Goal: Information Seeking & Learning: Learn about a topic

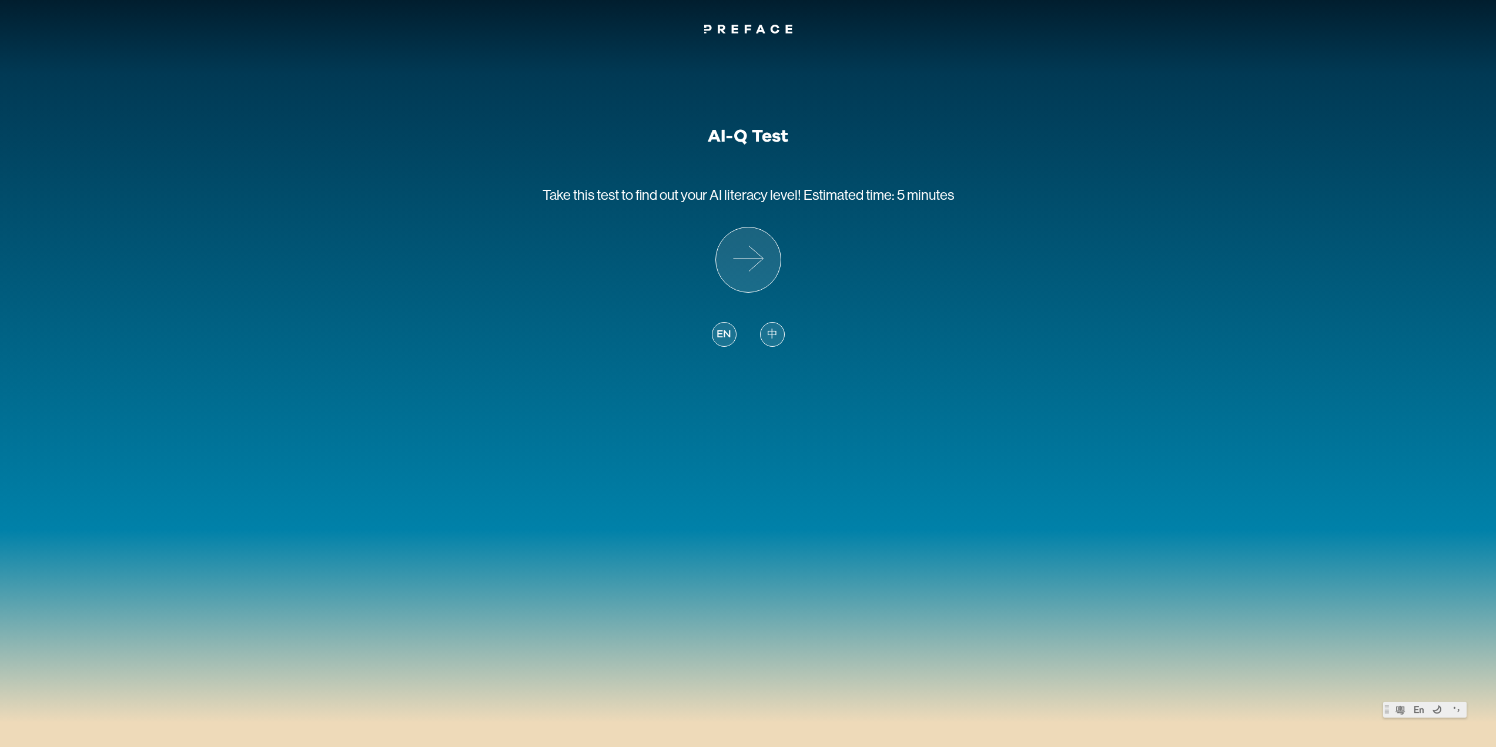
click at [769, 339] on span "中" at bounding box center [772, 335] width 11 height 16
click at [758, 275] on icon at bounding box center [748, 260] width 65 height 65
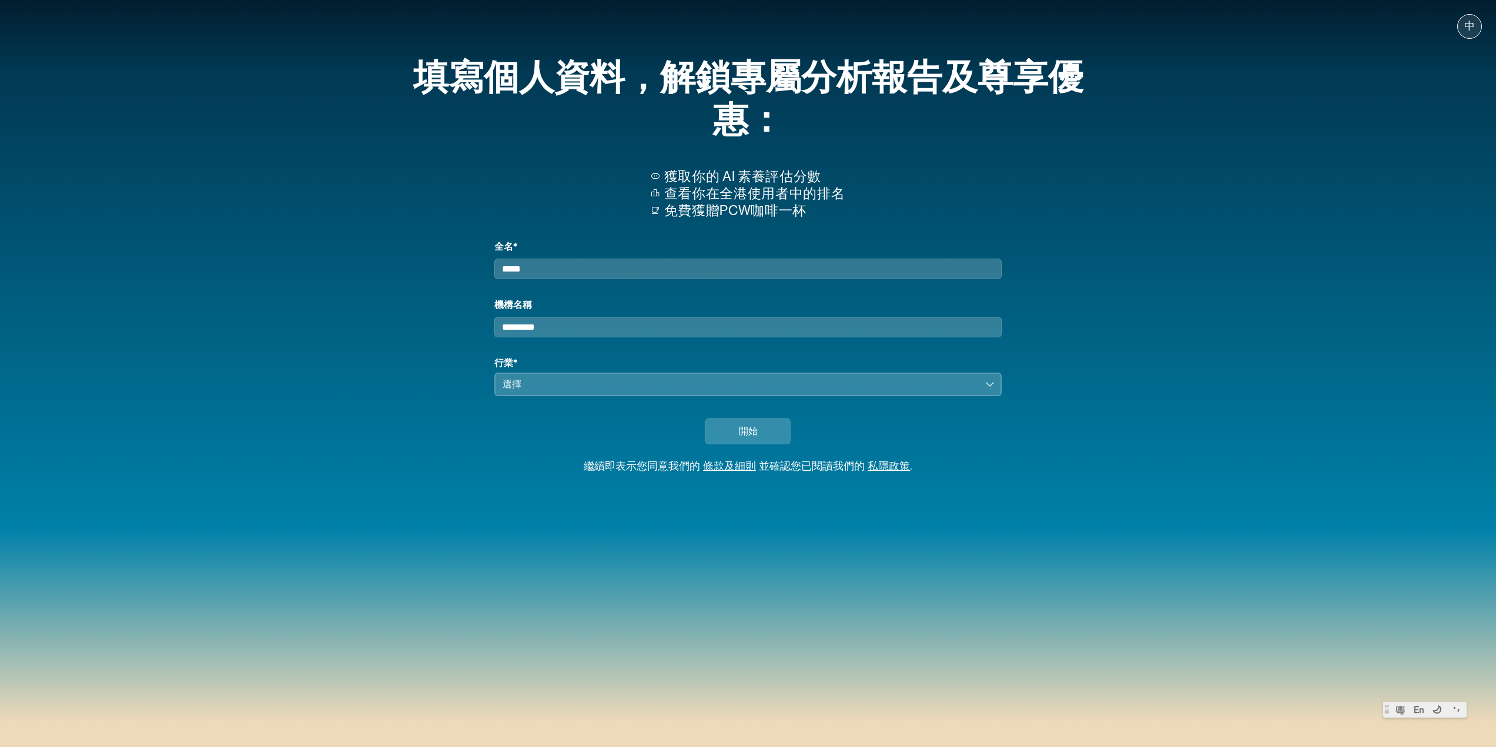
click at [586, 276] on input "全名*" at bounding box center [747, 269] width 507 height 21
type input "*"
click at [574, 337] on input "機構名稱" at bounding box center [747, 327] width 507 height 21
type input "*"
click at [557, 390] on div "選擇" at bounding box center [740, 384] width 474 height 14
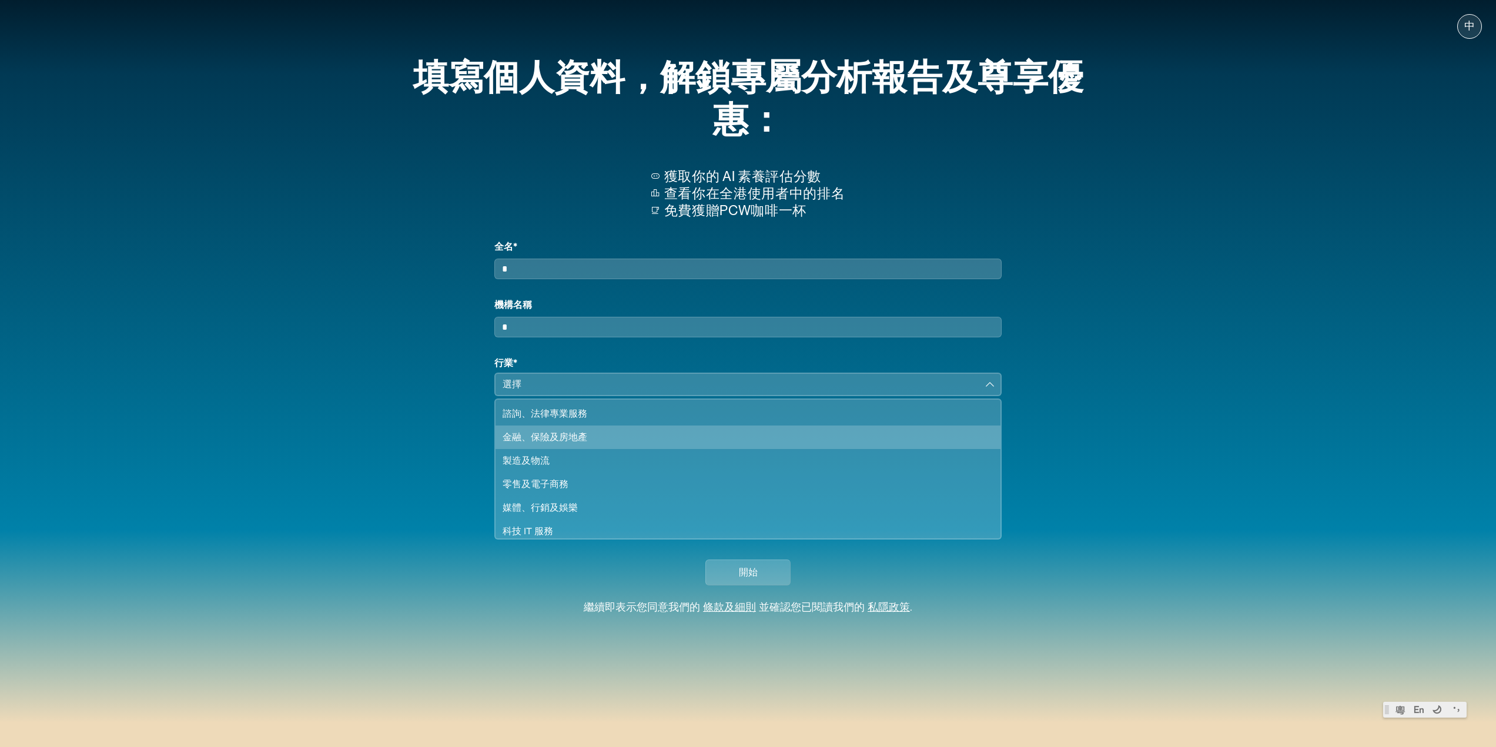
click at [576, 444] on div "金融、保險及房地產" at bounding box center [741, 437] width 476 height 14
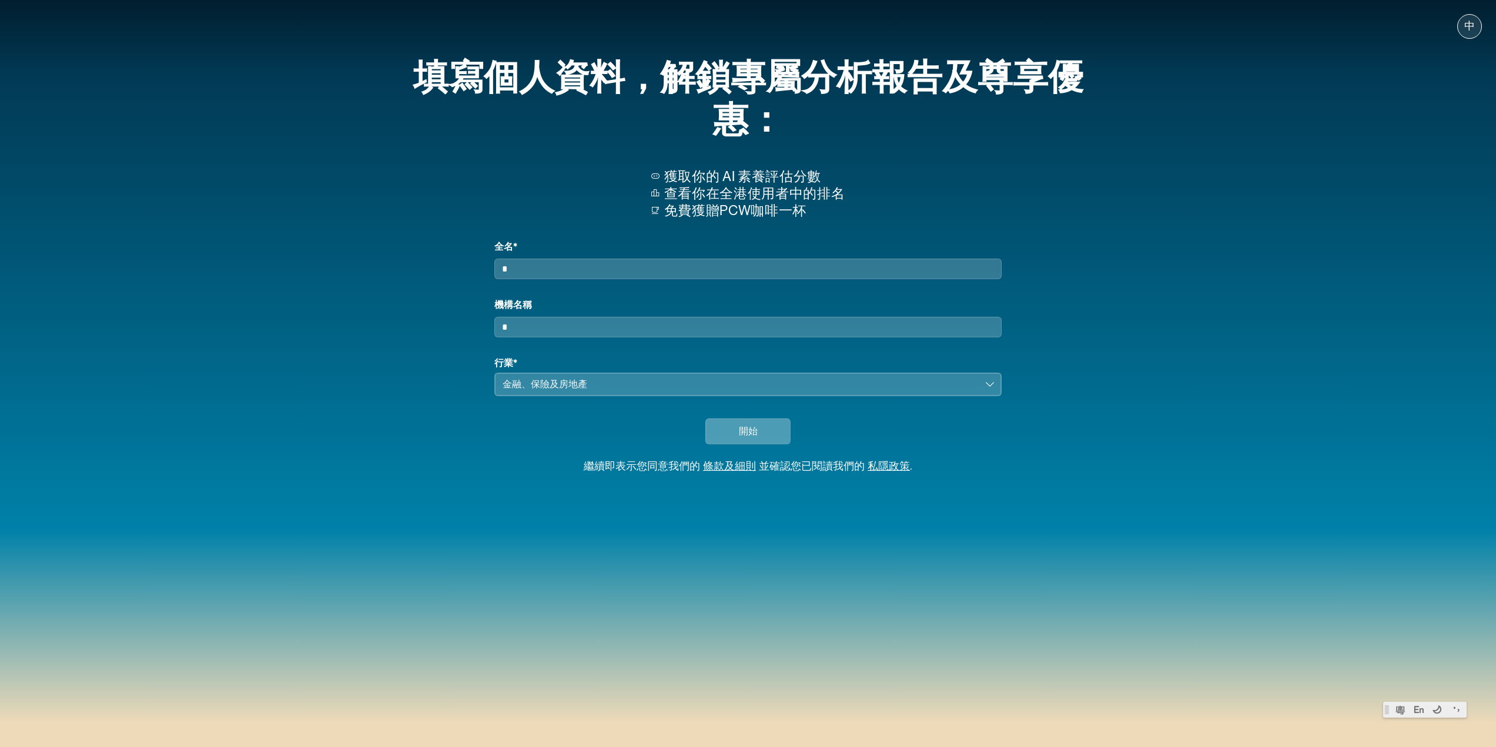
click at [748, 439] on span "開始" at bounding box center [748, 431] width 19 height 14
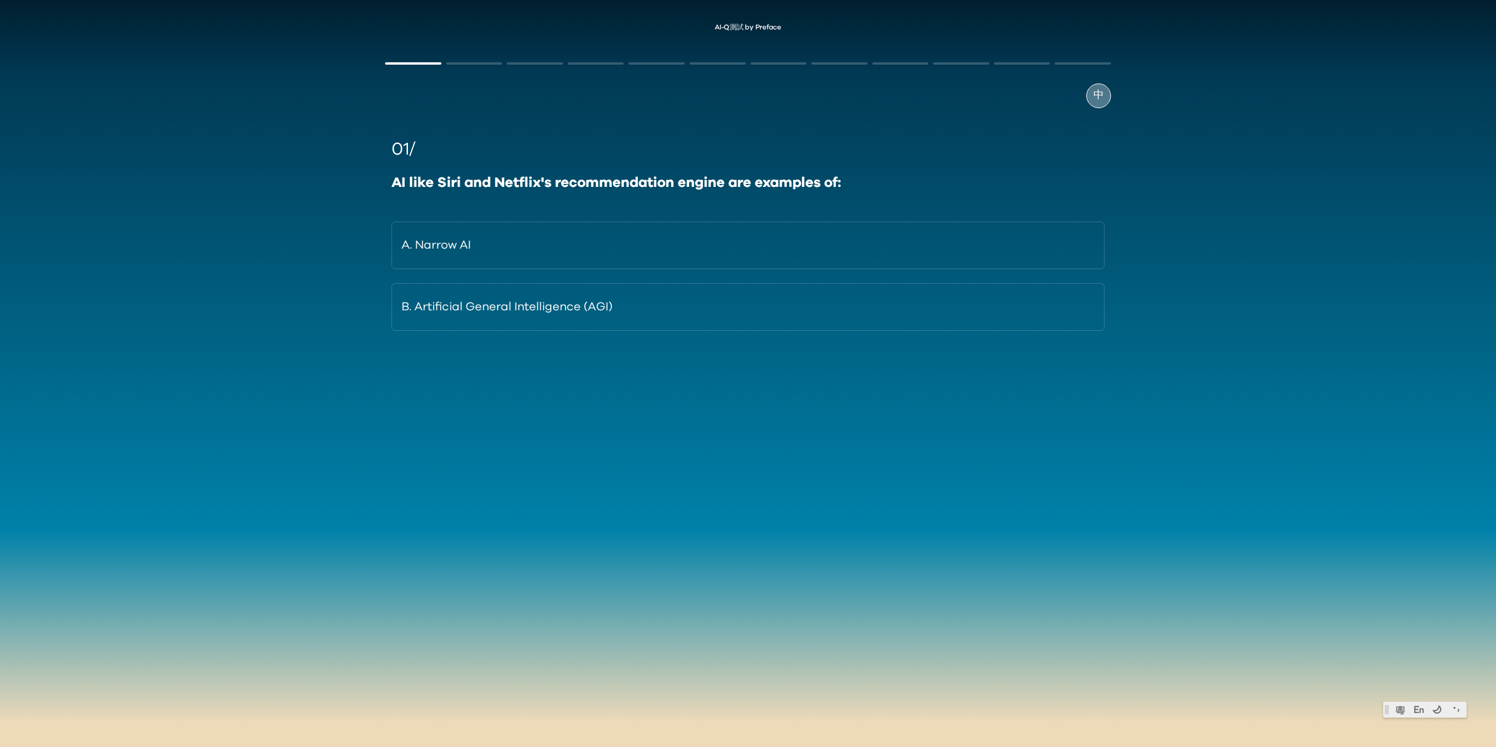
click at [1102, 97] on span "中" at bounding box center [1099, 96] width 11 height 16
click at [1100, 96] on span "EN" at bounding box center [1099, 96] width 14 height 16
click at [1100, 96] on span "中" at bounding box center [1099, 96] width 11 height 16
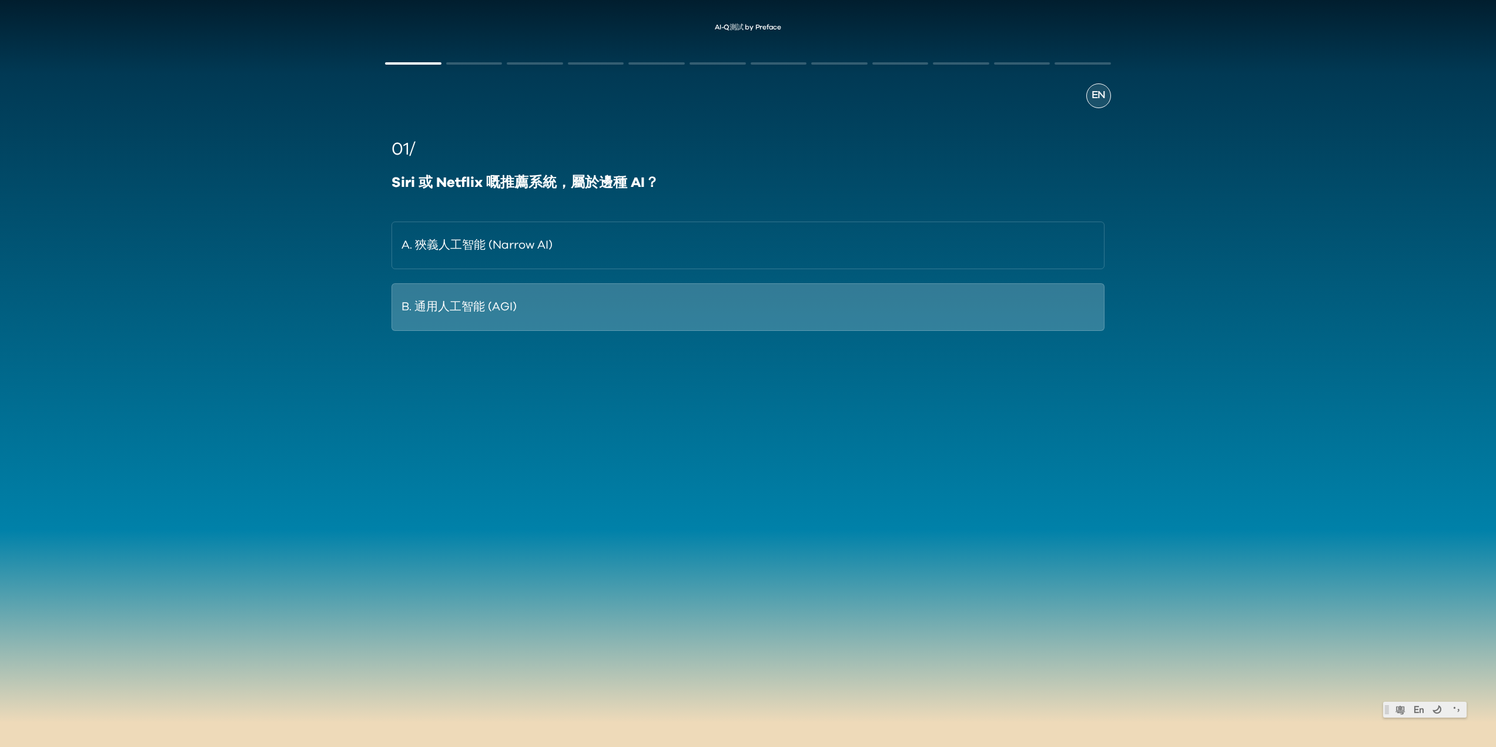
click at [512, 315] on button "B. 通用人工智能 (AGI)" at bounding box center [748, 307] width 713 height 48
click at [541, 309] on button "B. 同其他apps或工具互動" at bounding box center [748, 307] width 713 height 48
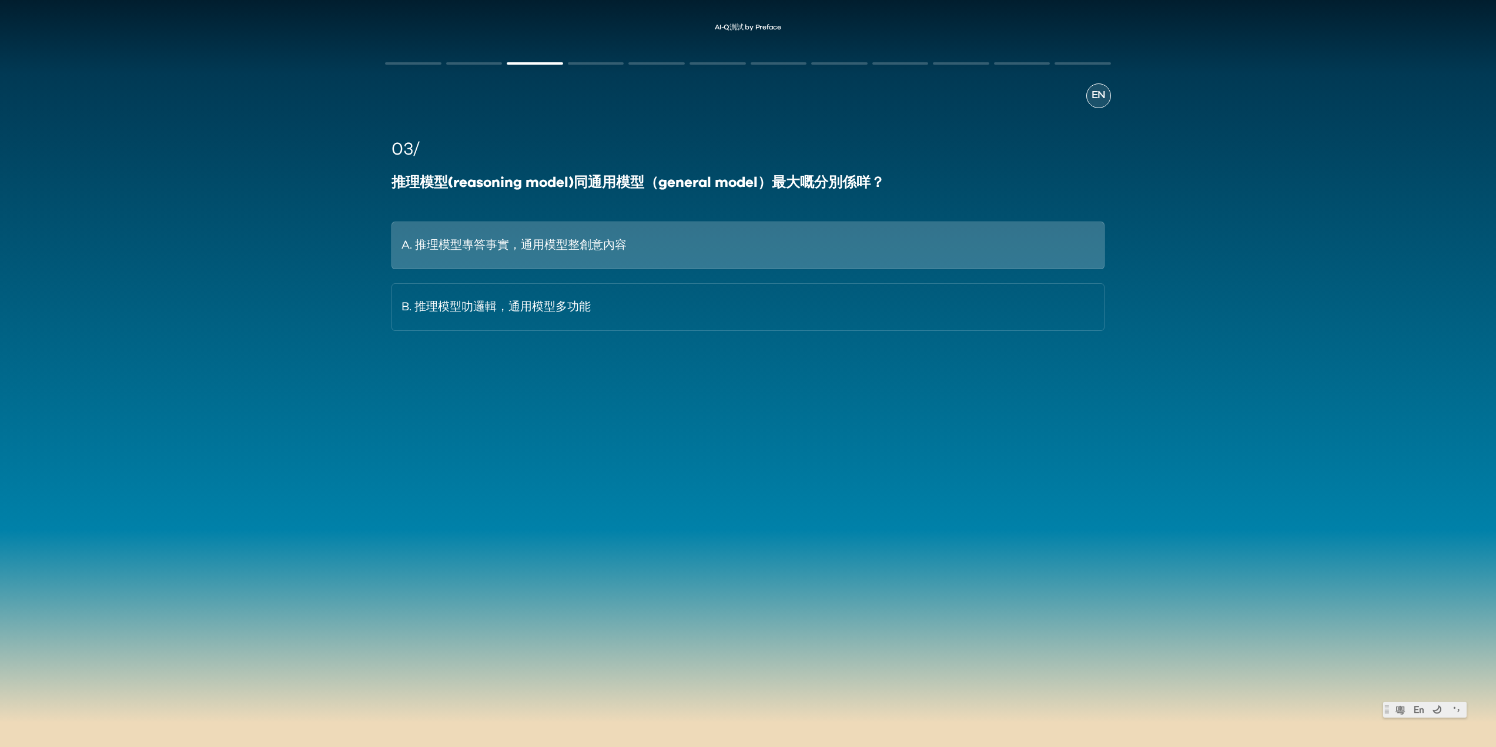
click at [623, 248] on button "A. 推理模型專答事實，通用模型整創意內容" at bounding box center [748, 246] width 713 height 48
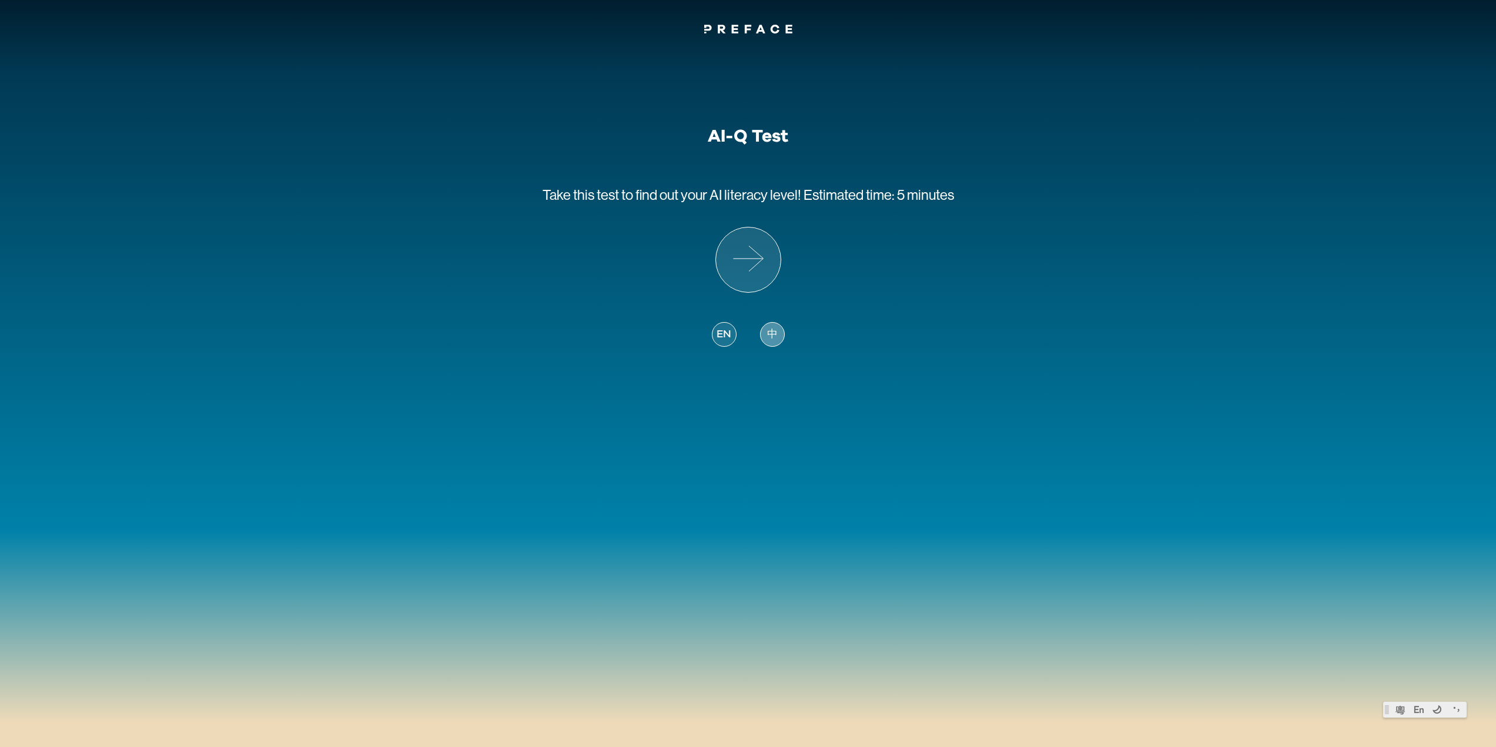
click at [770, 336] on span "中" at bounding box center [772, 335] width 11 height 16
click at [774, 329] on span "中" at bounding box center [772, 335] width 11 height 16
click at [763, 266] on icon at bounding box center [748, 260] width 65 height 65
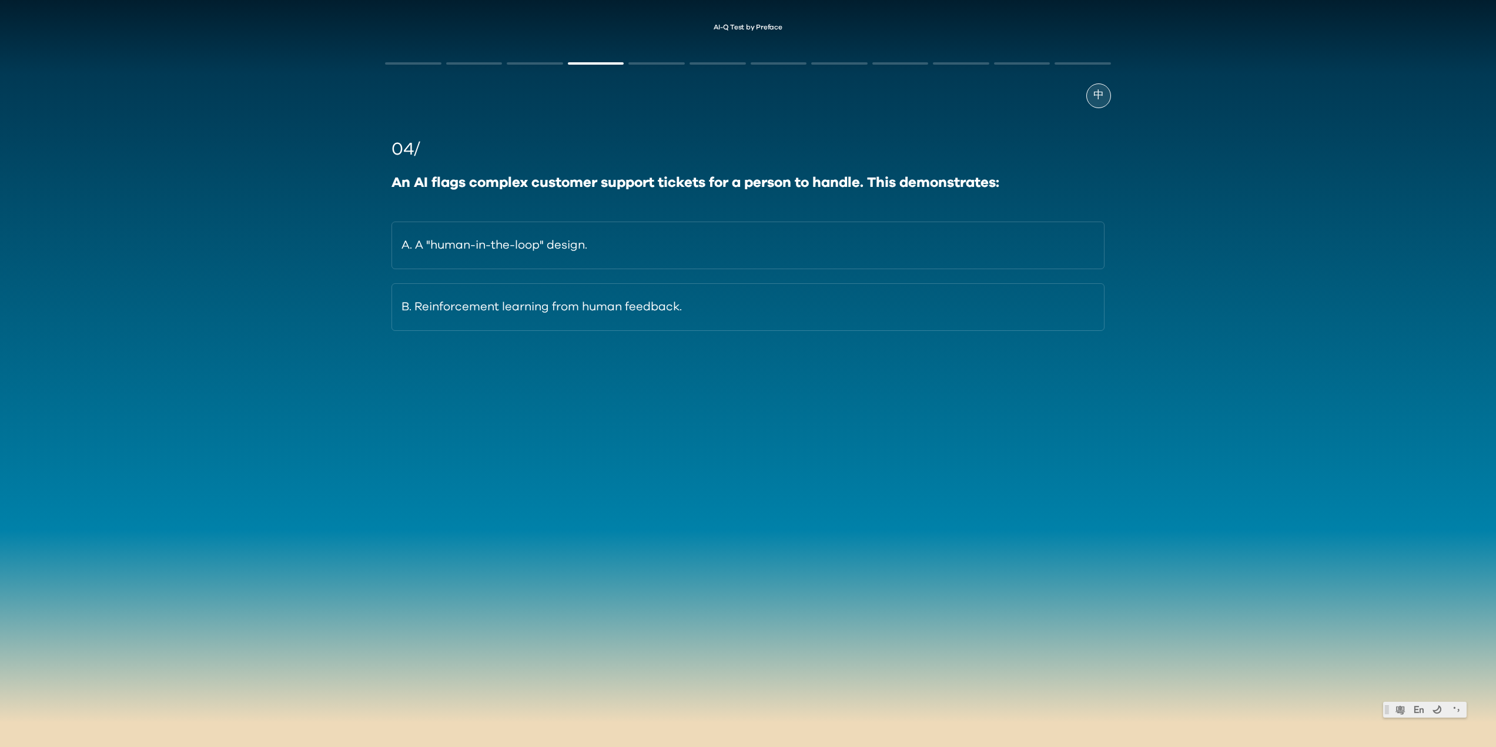
click at [537, 61] on div "中 04/ An AI flags complex customer support tickets for a person to handle. This…" at bounding box center [748, 241] width 748 height 395
drag, startPoint x: 534, startPoint y: 61, endPoint x: 560, endPoint y: 92, distance: 41.3
click at [533, 61] on div "中 04/ An AI flags complex customer support tickets for a person to handle. This…" at bounding box center [748, 241] width 748 height 395
click at [1092, 88] on div "中" at bounding box center [1099, 95] width 25 height 25
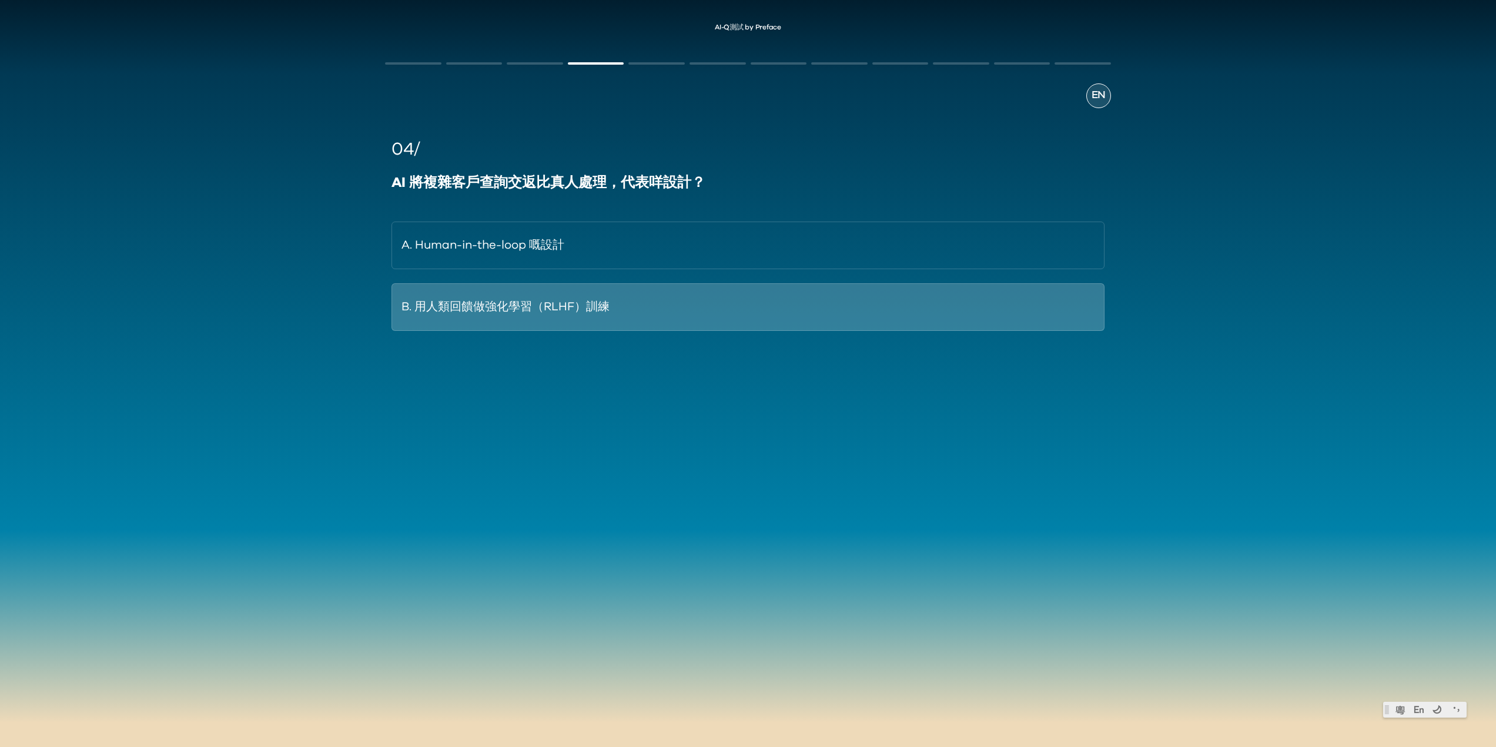
click at [531, 313] on button "B. 用人類回饋做強化學習（RLHF）訓練" at bounding box center [748, 307] width 713 height 48
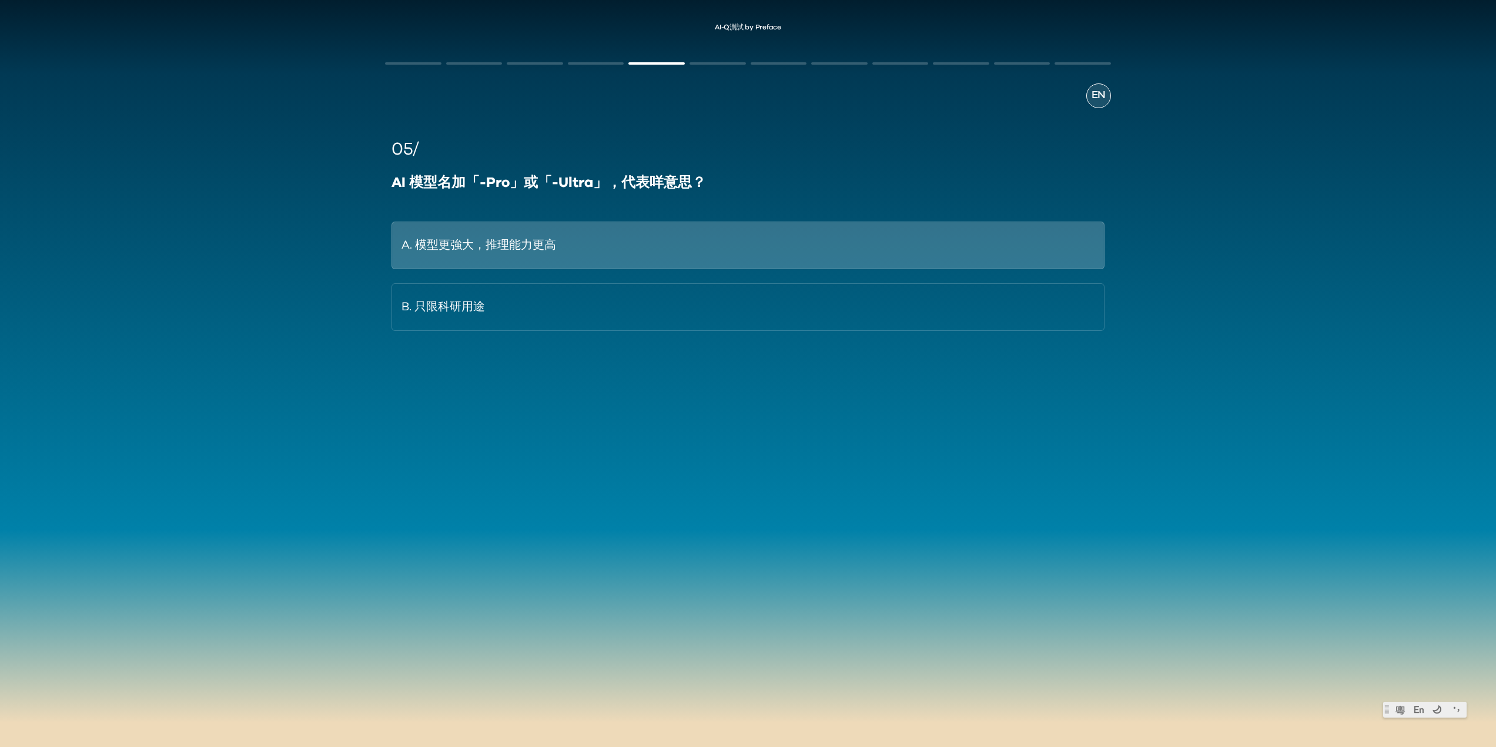
click at [580, 248] on button "A. 模型更強大，推理能力更高" at bounding box center [748, 246] width 713 height 48
click at [502, 248] on button "A. Ernie Bot" at bounding box center [748, 246] width 713 height 48
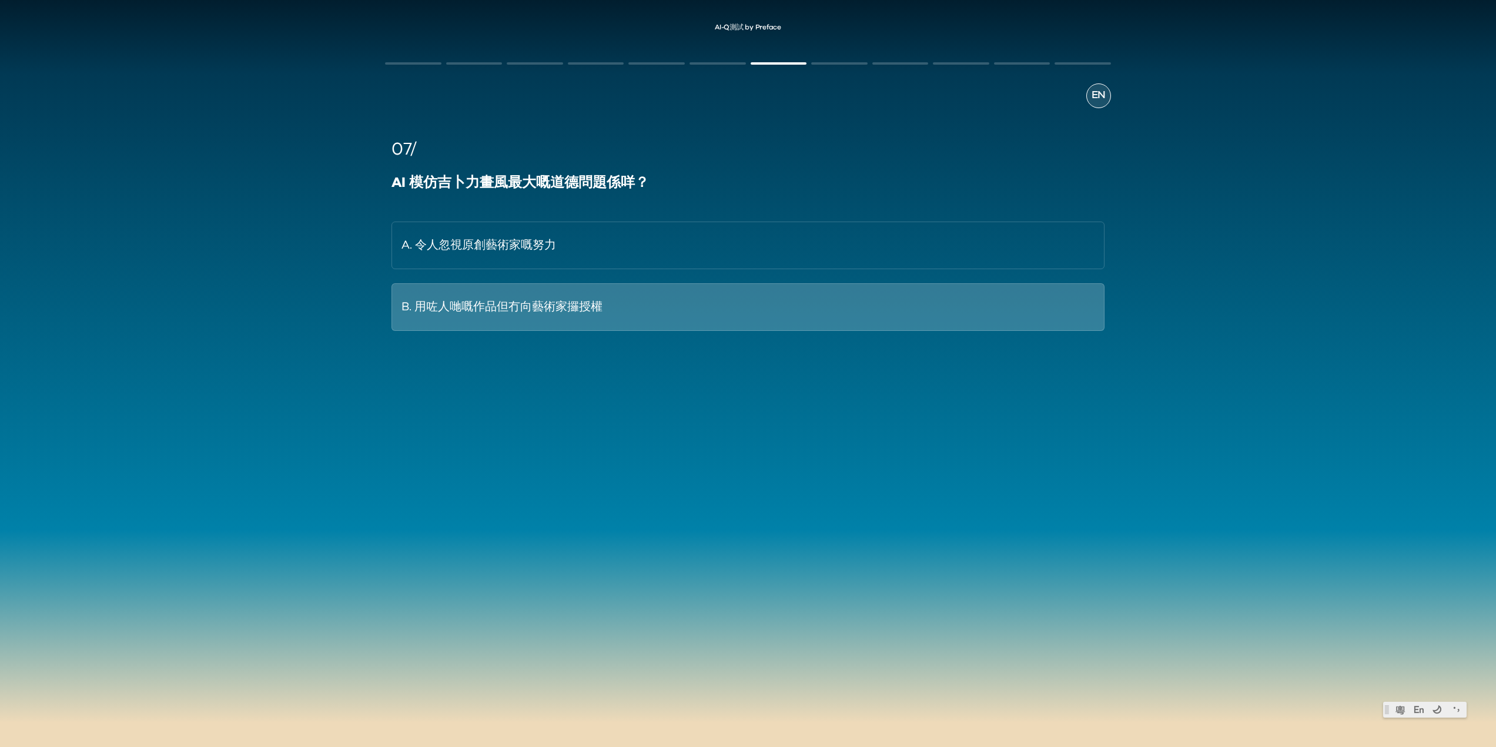
click at [614, 316] on button "B. 用咗人哋嘅作品但冇向藝術家攞授權" at bounding box center [748, 307] width 713 height 48
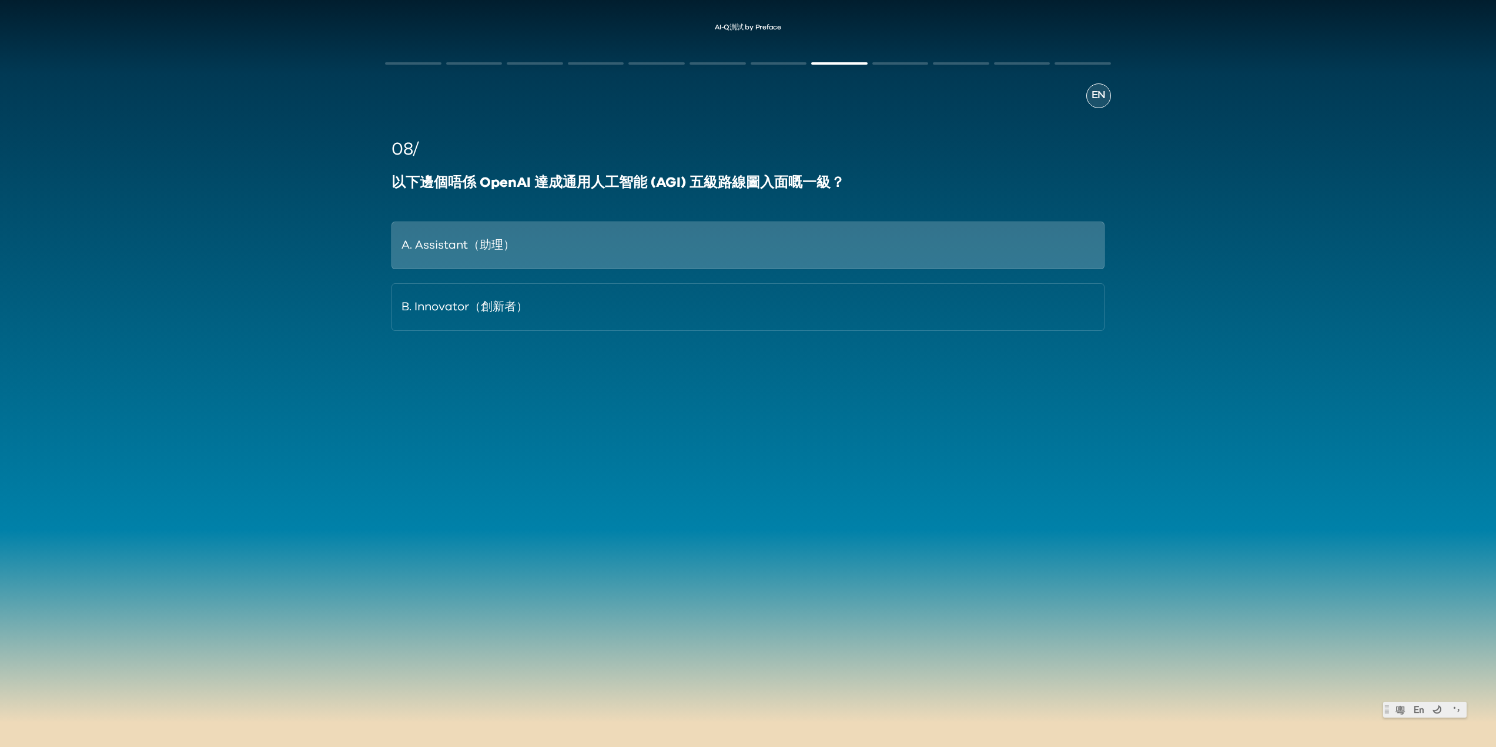
click at [534, 252] on button "A. Assistant（助理）" at bounding box center [748, 246] width 713 height 48
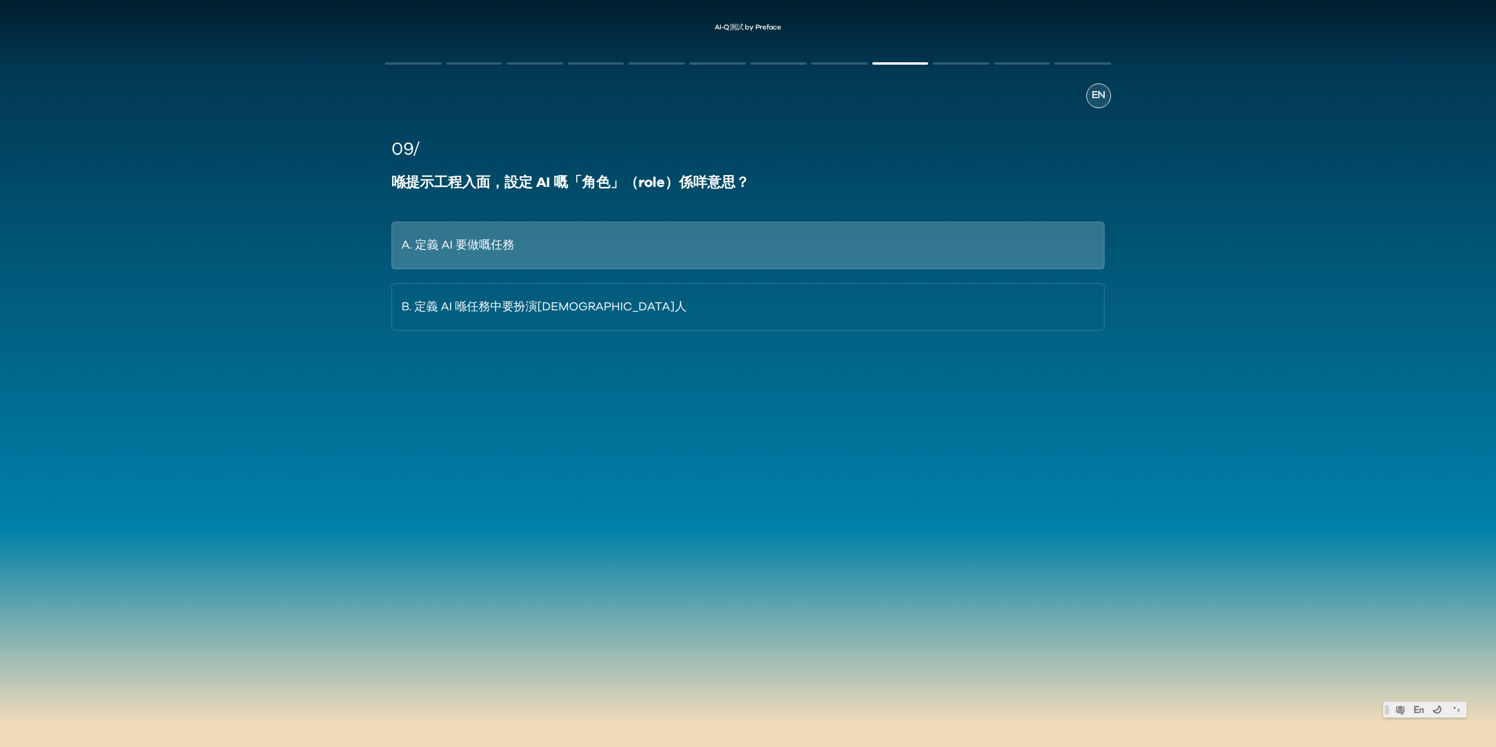
click at [556, 250] on button "A. 定義 AI 要做嘅任務" at bounding box center [748, 246] width 713 height 48
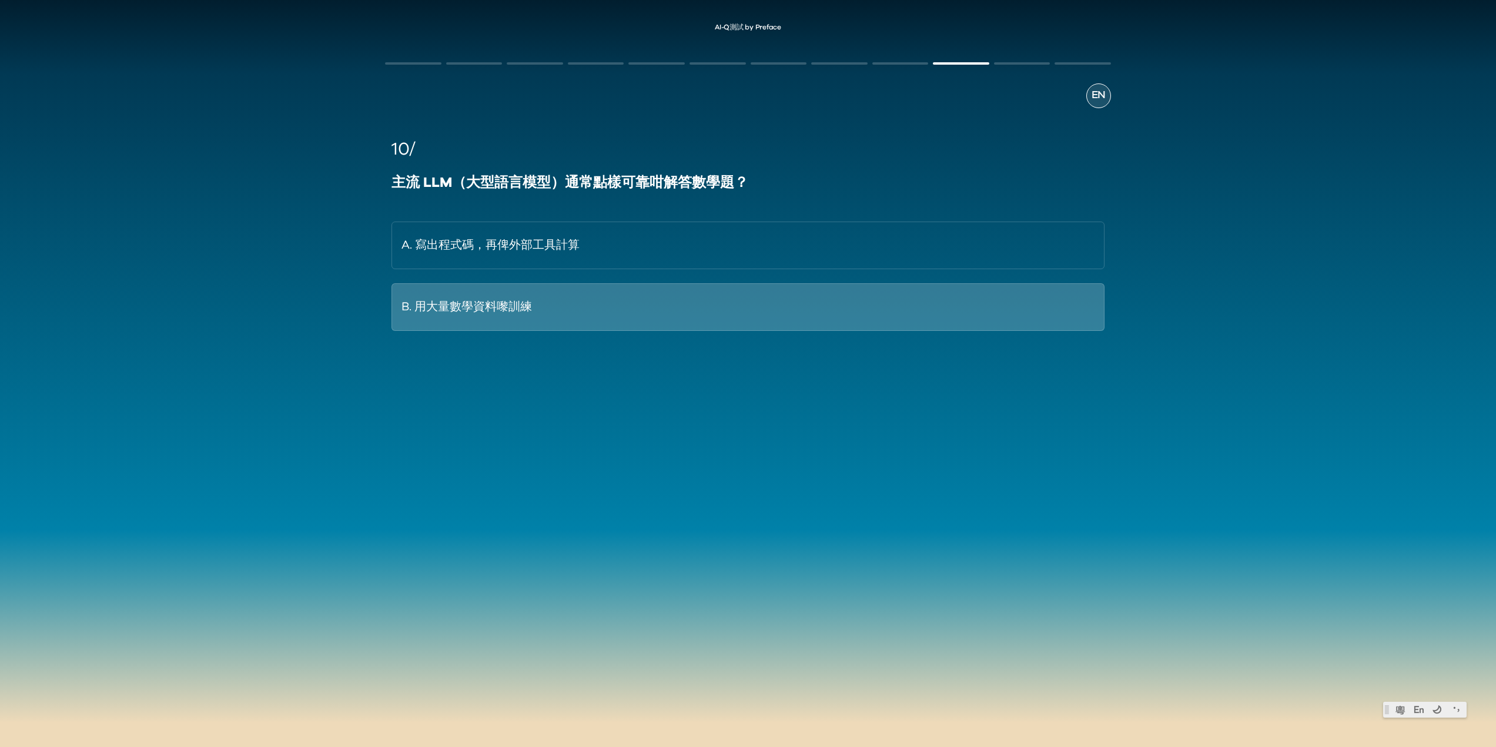
click at [528, 316] on button "B. 用大量數學資料嚟訓練" at bounding box center [748, 307] width 713 height 48
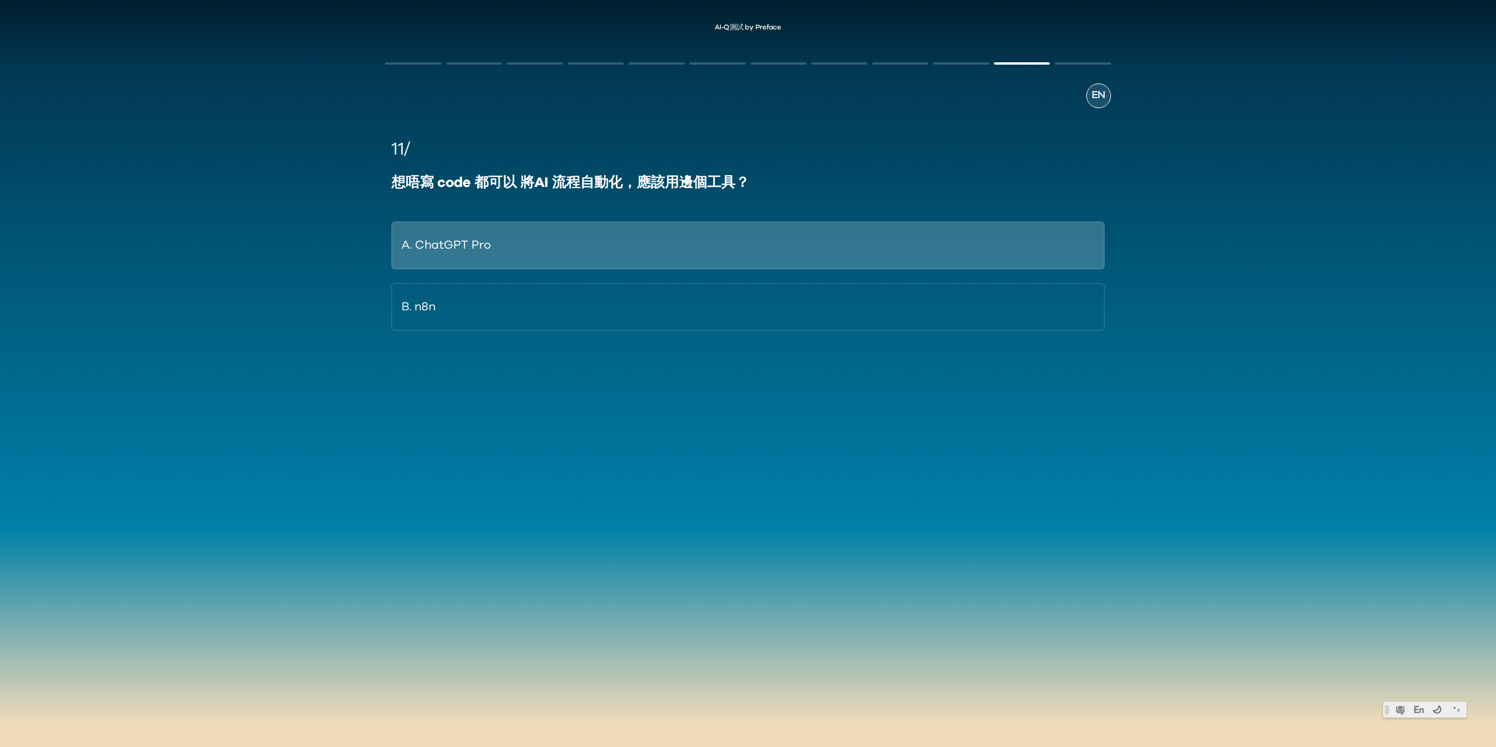
click at [565, 242] on button "A. ChatGPT Pro" at bounding box center [748, 246] width 713 height 48
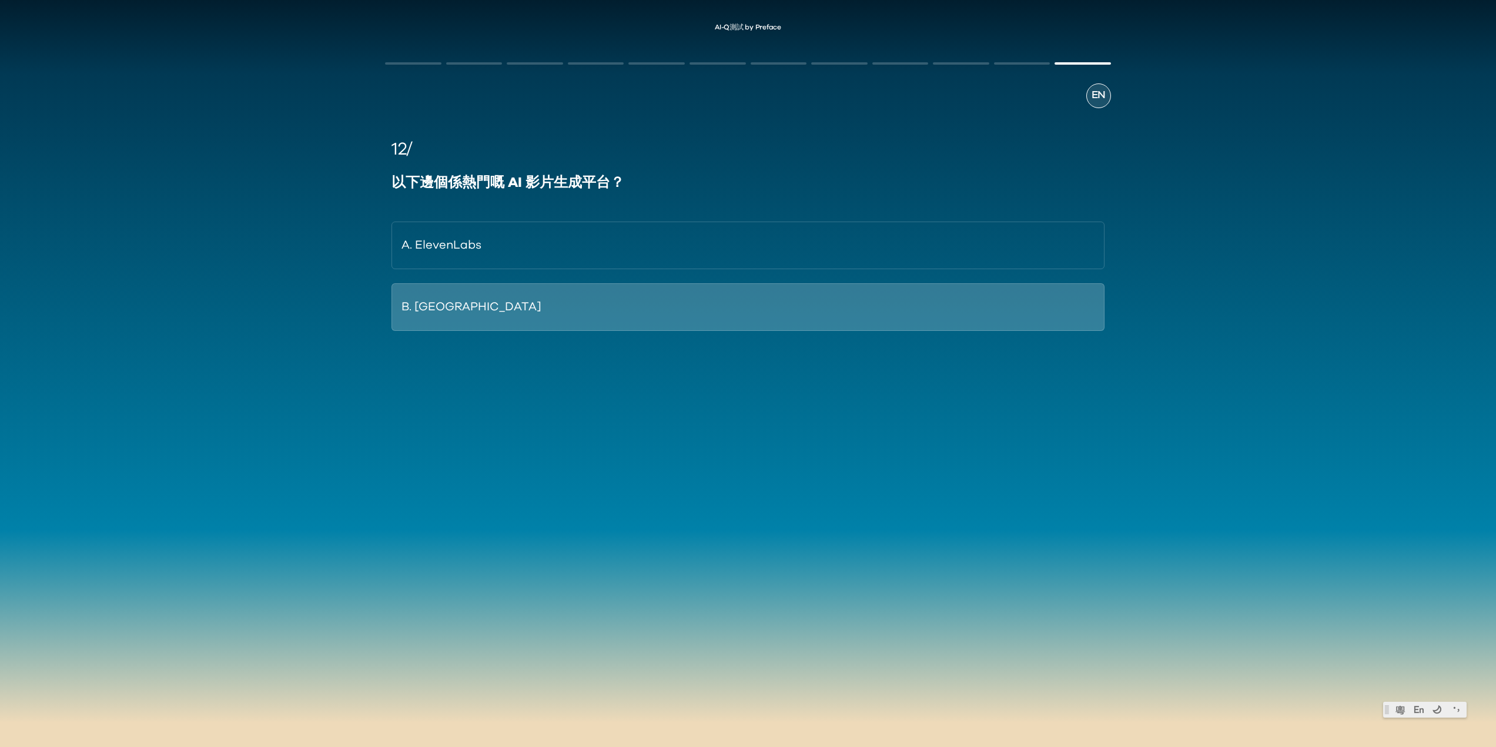
click at [683, 301] on button "B. [GEOGRAPHIC_DATA]" at bounding box center [748, 307] width 713 height 48
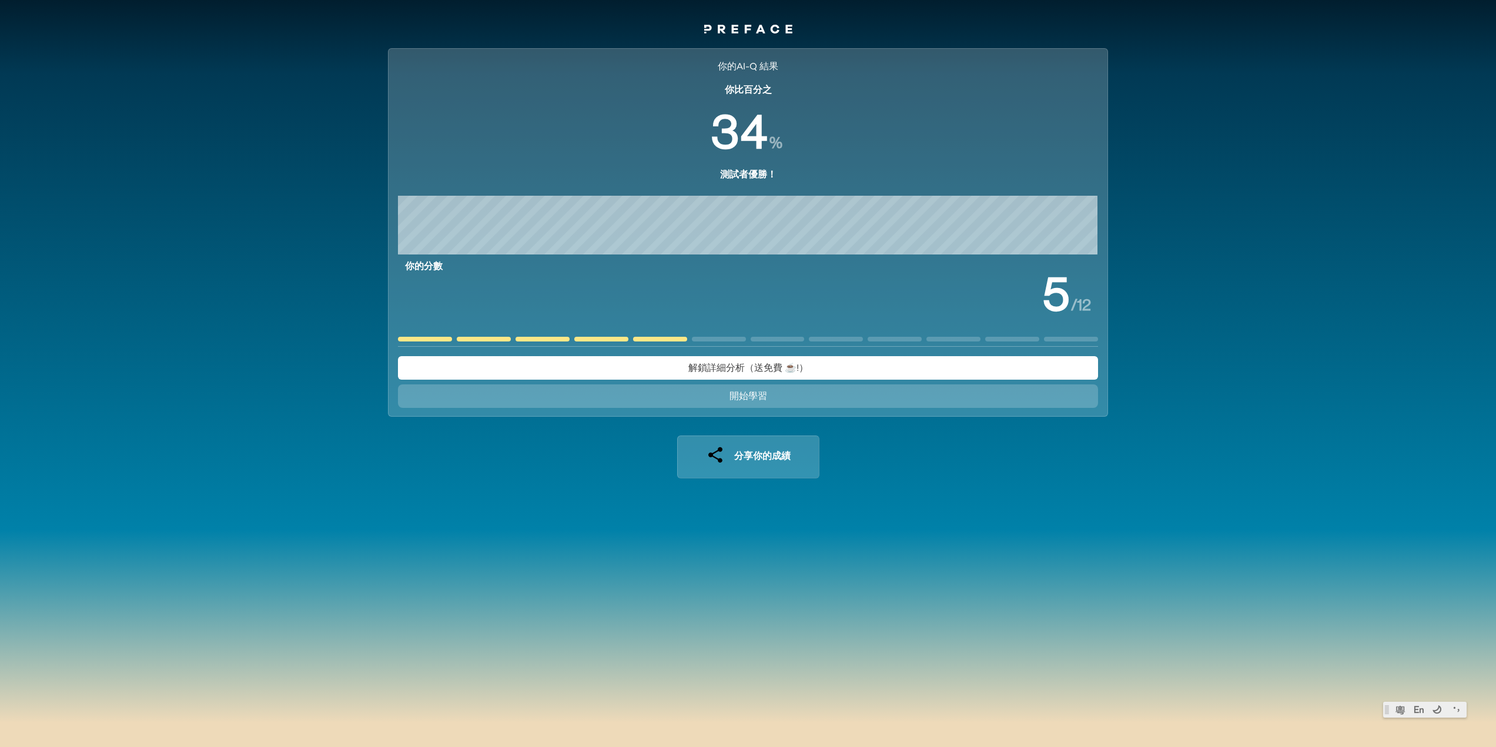
click at [761, 397] on span "開始學習" at bounding box center [749, 396] width 38 height 9
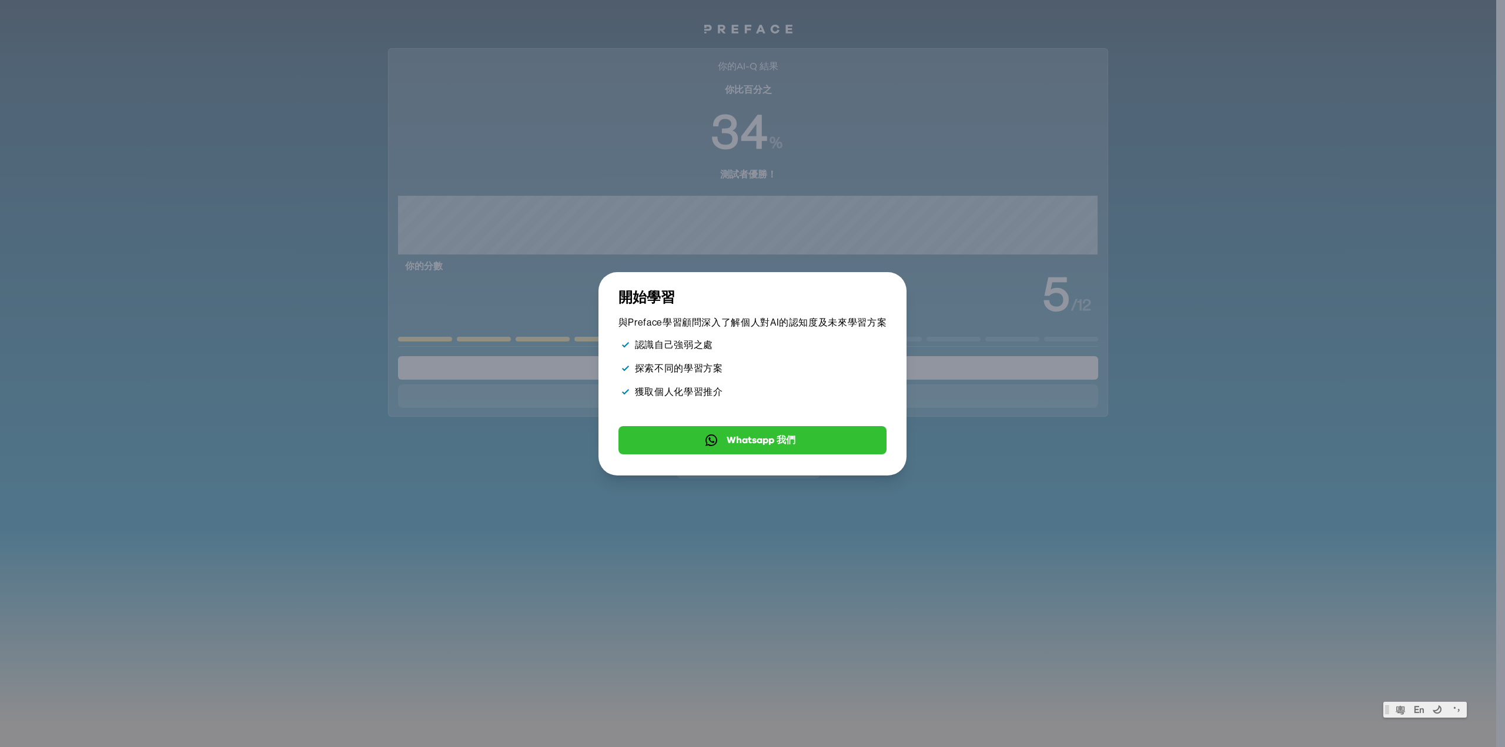
click at [881, 296] on icon "button" at bounding box center [881, 296] width 0 height 0
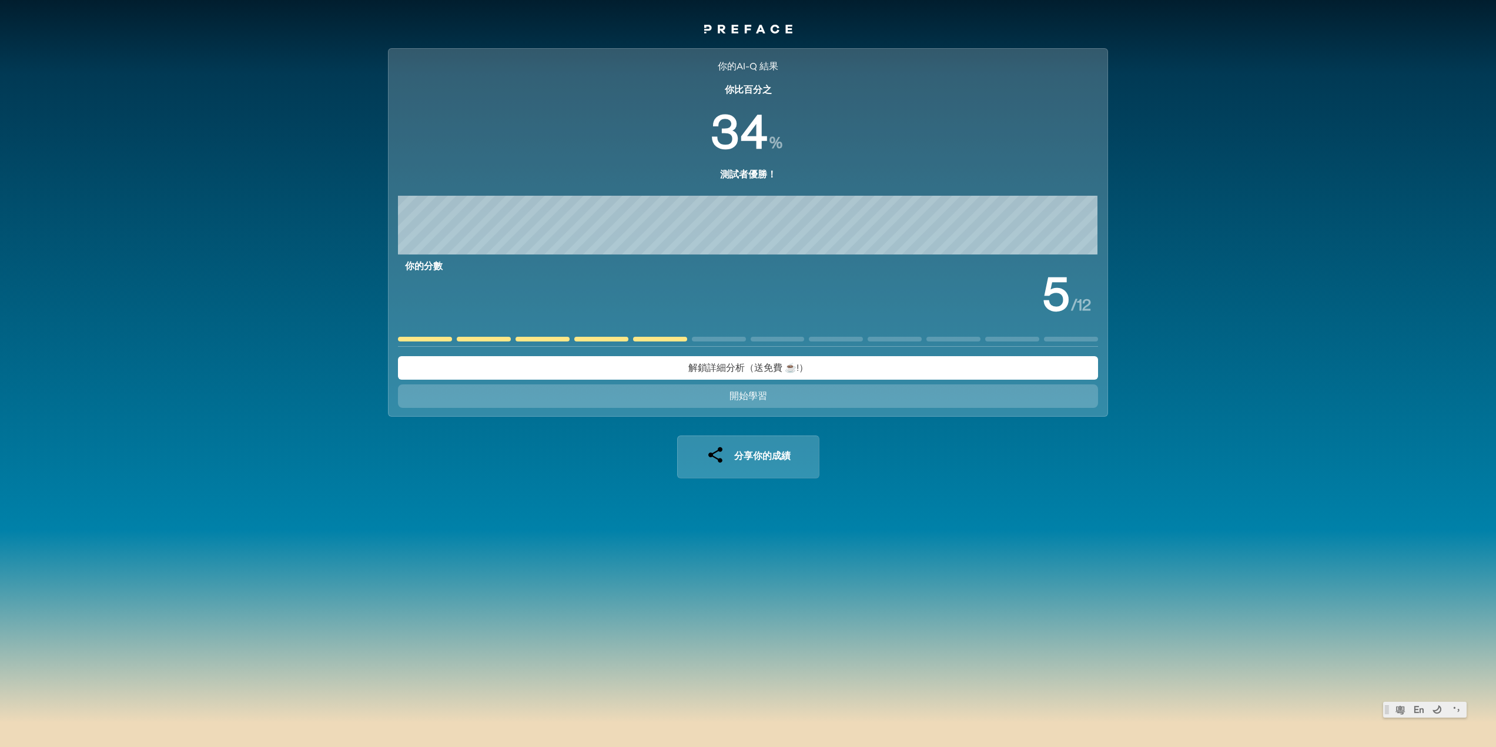
click at [728, 35] on link at bounding box center [748, 31] width 88 height 14
